Goal: Complete application form

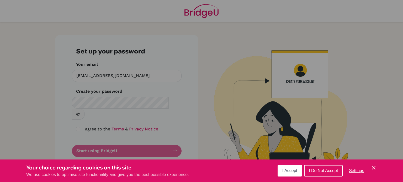
click at [294, 171] on span "I Accept" at bounding box center [289, 171] width 15 height 4
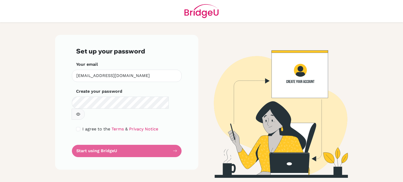
click at [149, 111] on form "Set up your password Your email mmorici@uplands.org Invalid email Create your p…" at bounding box center [126, 103] width 101 height 110
click at [78, 127] on input "checkbox" at bounding box center [78, 129] width 4 height 4
checkbox input "true"
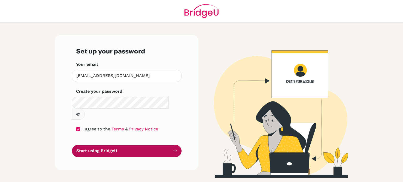
click at [111, 145] on button "Start using BridgeU" at bounding box center [127, 151] width 110 height 12
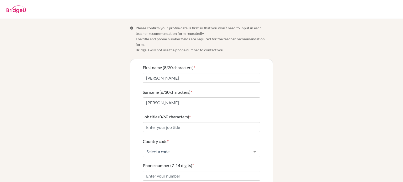
scroll to position [26, 0]
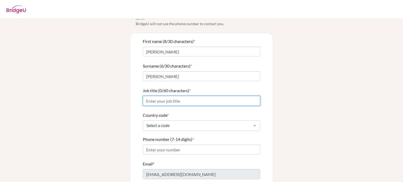
click at [191, 96] on input "Job title (0/60 characters) *" at bounding box center [202, 101] width 118 height 10
type input "English Teacher"
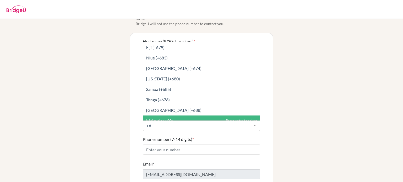
type input "+60"
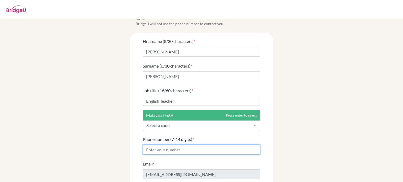
click at [167, 145] on input "Phone number (7-14 digits) *" at bounding box center [202, 150] width 118 height 10
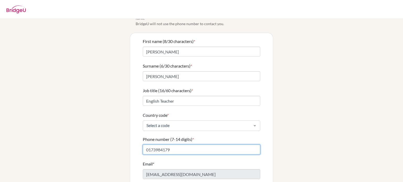
scroll to position [52, 0]
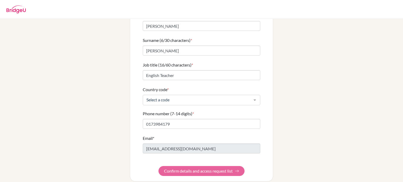
click at [187, 165] on form "First name (8/30 characters) * [PERSON_NAME] (6/30 characters) * [PERSON_NAME] …" at bounding box center [202, 95] width 118 height 164
click at [228, 165] on form "First name (8/30 characters) * [PERSON_NAME] (6/30 characters) * [PERSON_NAME] …" at bounding box center [202, 95] width 118 height 164
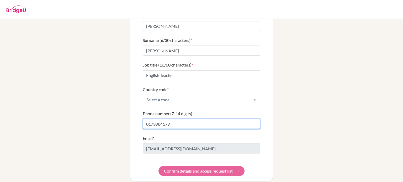
click at [147, 119] on input "0173984179" at bounding box center [202, 124] width 118 height 10
click at [232, 119] on input "173984179" at bounding box center [202, 124] width 118 height 10
type input "173984179"
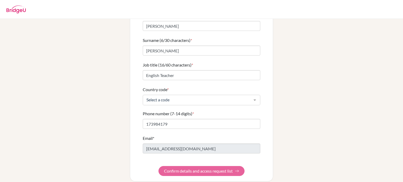
click at [217, 166] on form "First name (8/30 characters) * [PERSON_NAME] (6/30 characters) * [PERSON_NAME] …" at bounding box center [202, 95] width 118 height 164
click at [220, 168] on form "First name (8/30 characters) * [PERSON_NAME] (6/30 characters) * [PERSON_NAME] …" at bounding box center [202, 95] width 118 height 164
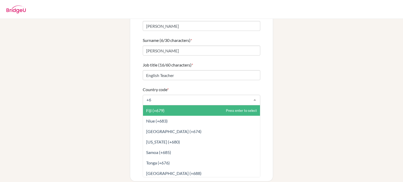
type input "+60"
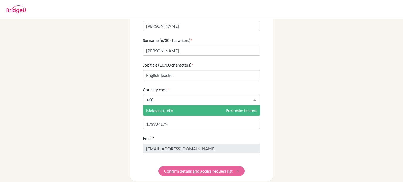
click at [232, 107] on span "Malaysia (+60)" at bounding box center [201, 111] width 117 height 11
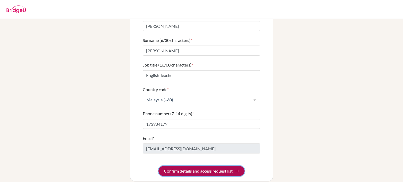
click at [213, 166] on button "Confirm details and access request list" at bounding box center [202, 171] width 86 height 10
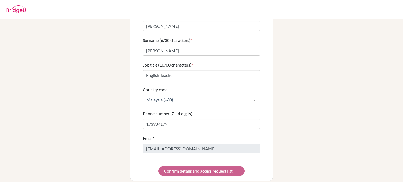
scroll to position [0, 0]
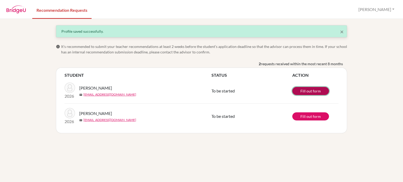
click at [315, 92] on link "Fill out form" at bounding box center [310, 91] width 37 height 8
drag, startPoint x: 113, startPoint y: 88, endPoint x: 90, endPoint y: 89, distance: 23.7
click at [90, 89] on div "[PERSON_NAME]" at bounding box center [147, 88] width 136 height 6
copy span "[PERSON_NAME]"
click at [112, 87] on div "[PERSON_NAME]" at bounding box center [147, 88] width 136 height 6
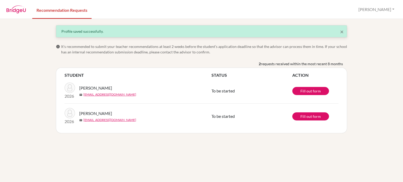
click at [111, 88] on div "[PERSON_NAME]" at bounding box center [147, 88] width 136 height 6
drag, startPoint x: 108, startPoint y: 88, endPoint x: 80, endPoint y: 90, distance: 28.2
click at [80, 90] on div "[PERSON_NAME]" at bounding box center [147, 88] width 136 height 6
copy span "[PERSON_NAME]"
